Goal: Find specific page/section: Find specific page/section

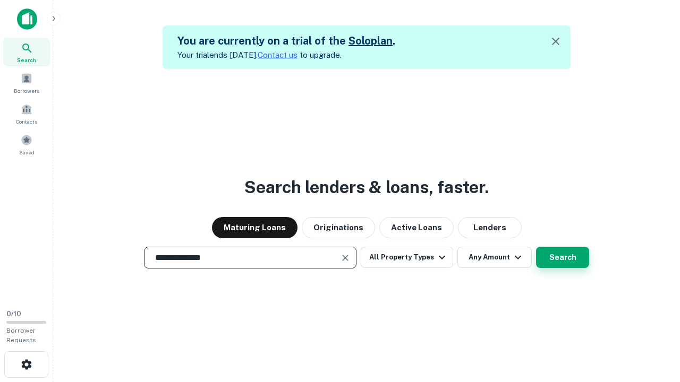
type input "**********"
click at [563, 258] on button "Search" at bounding box center [562, 257] width 53 height 21
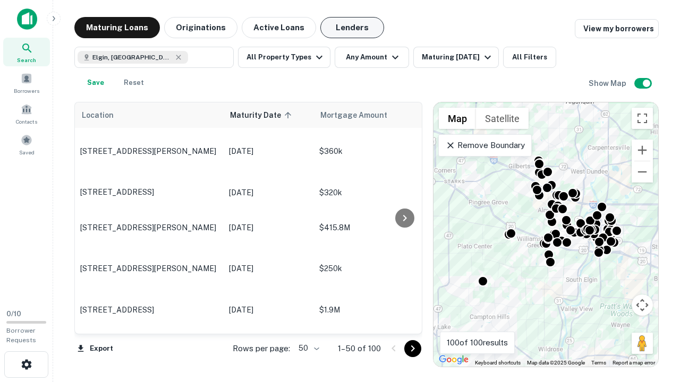
click at [352, 28] on button "Lenders" at bounding box center [352, 27] width 64 height 21
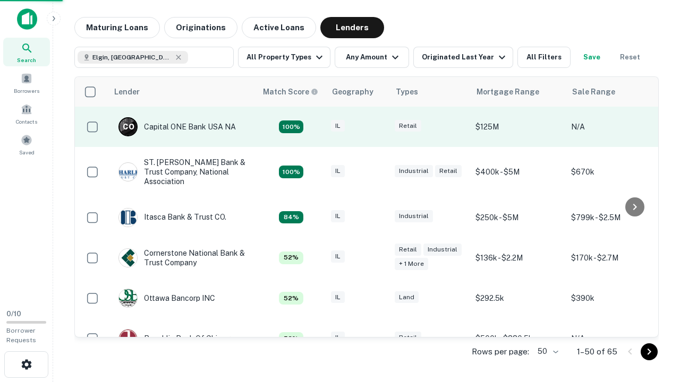
click at [377, 127] on div "IL" at bounding box center [357, 127] width 53 height 14
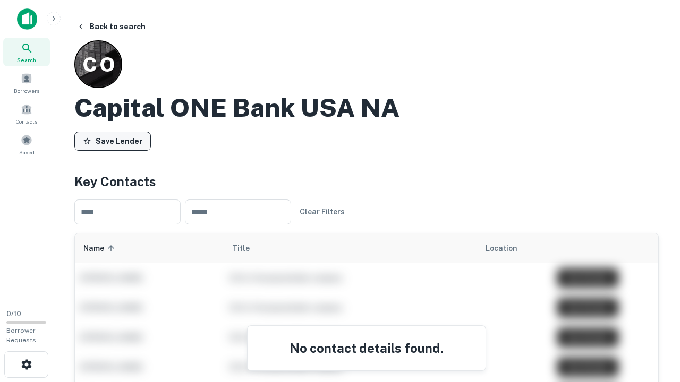
click at [113, 141] on button "Save Lender" at bounding box center [112, 141] width 76 height 19
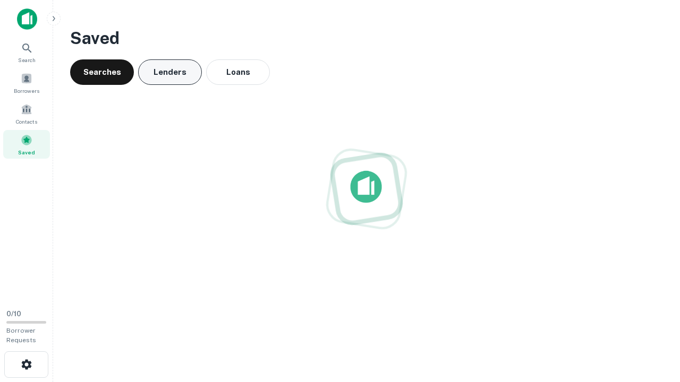
click at [170, 72] on button "Lenders" at bounding box center [170, 71] width 64 height 25
